Goal: Transaction & Acquisition: Book appointment/travel/reservation

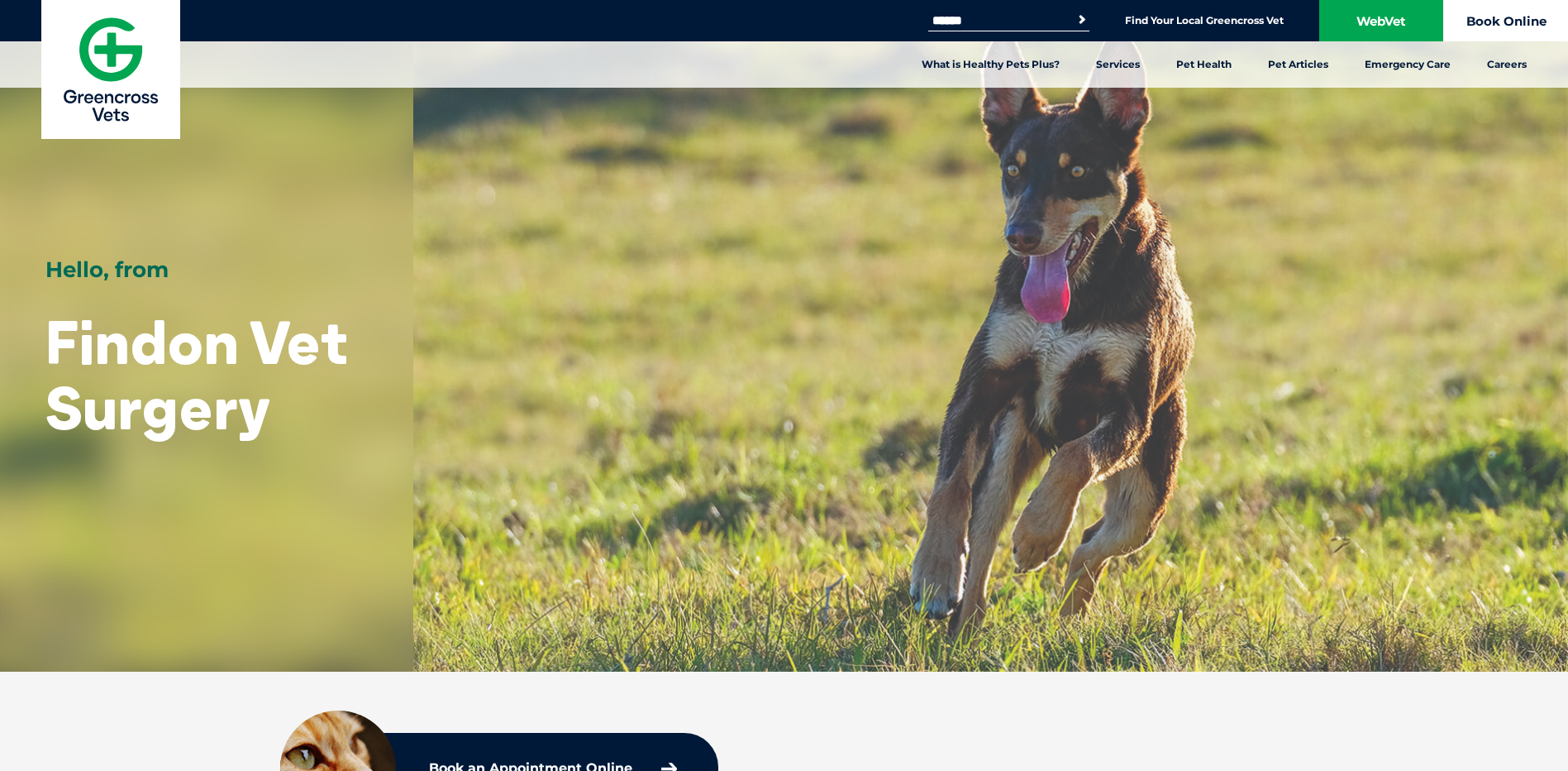
click at [1507, 12] on link "Book Online" at bounding box center [1506, 21] width 124 height 41
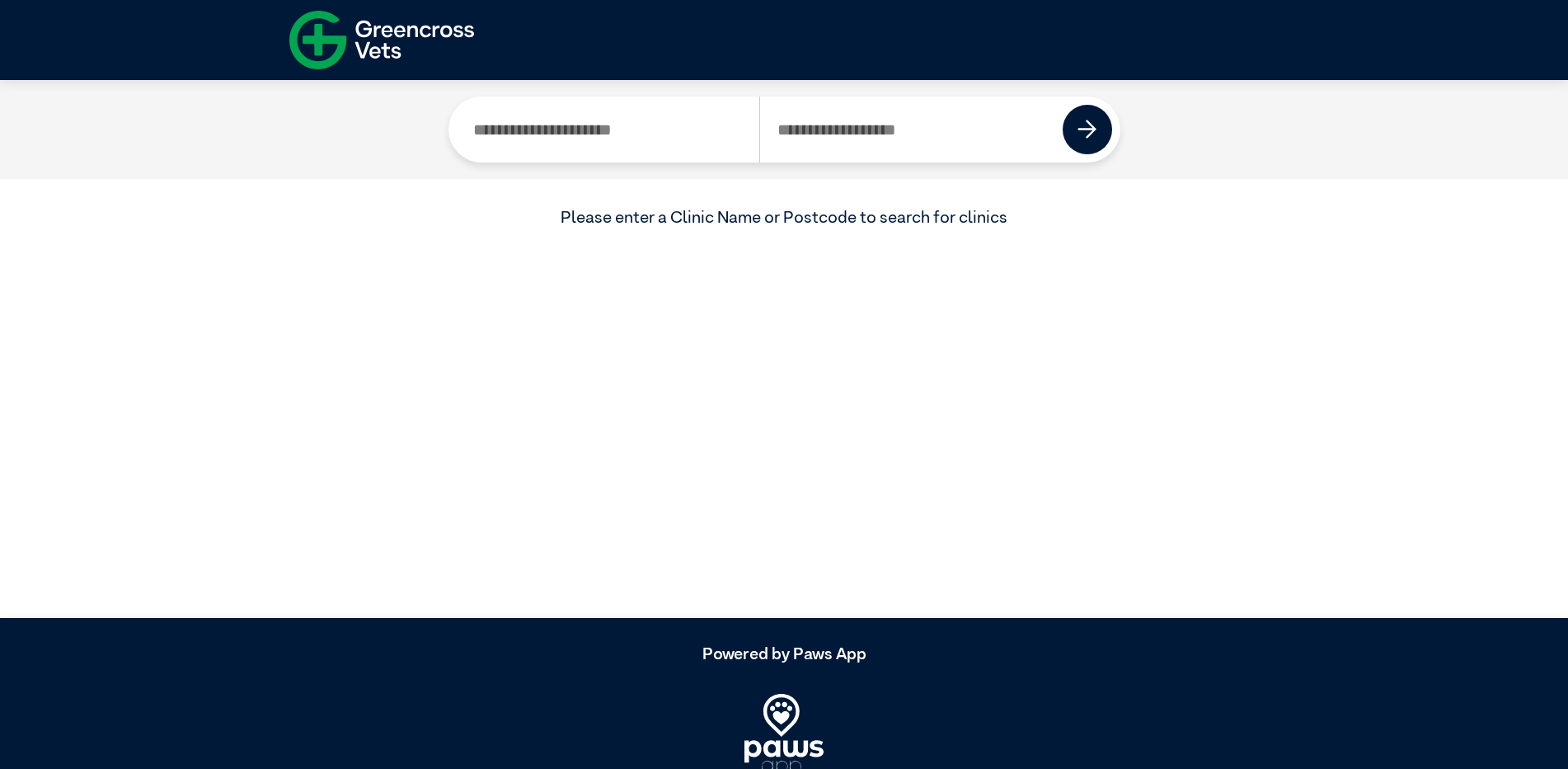
click at [658, 128] on input "Search by Clinic Name" at bounding box center [609, 130] width 304 height 66
click at [876, 139] on input "Search by Postcode" at bounding box center [911, 130] width 304 height 66
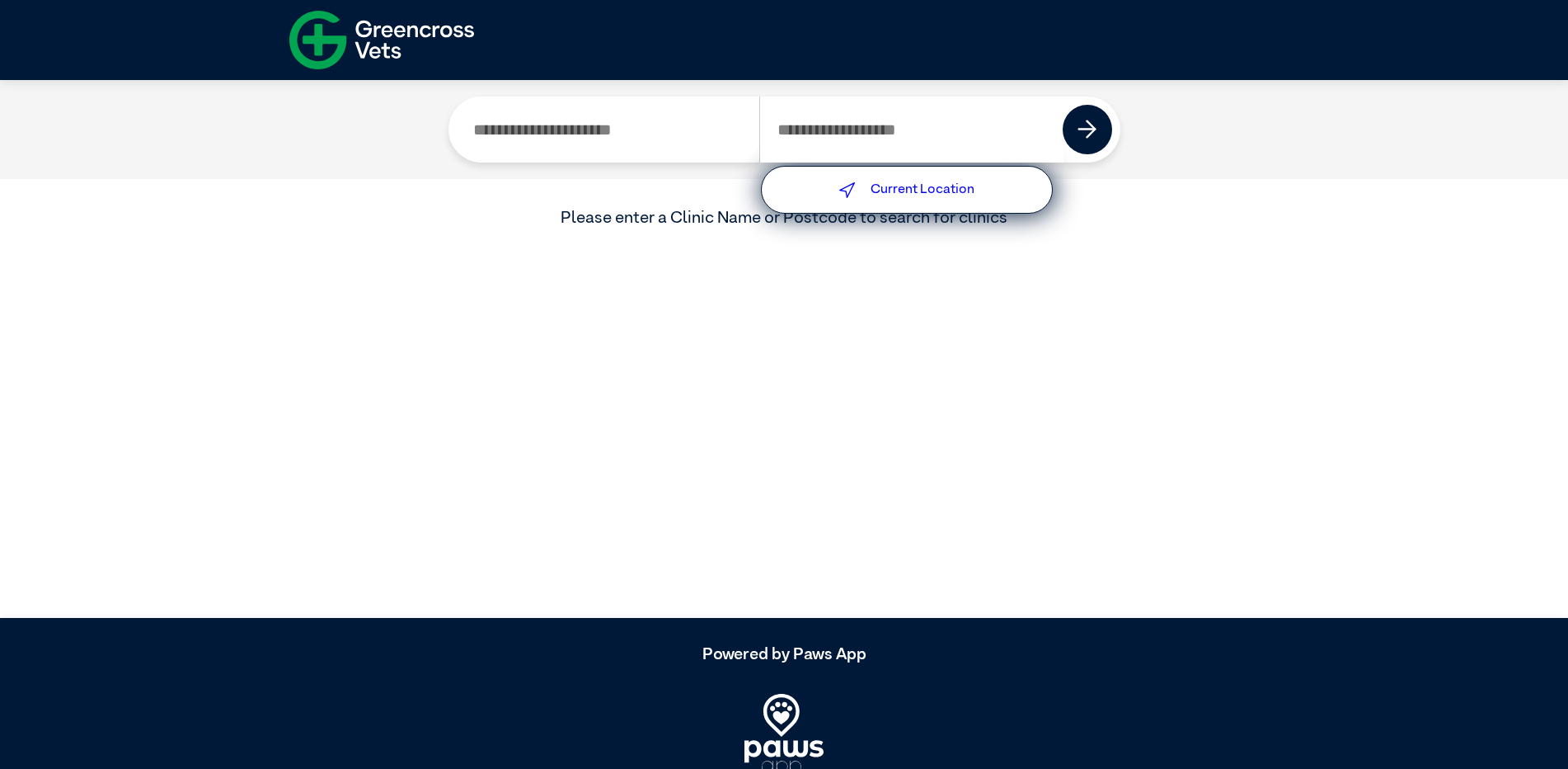
click at [899, 183] on label "Current Location" at bounding box center [923, 190] width 104 height 13
